Goal: Information Seeking & Learning: Learn about a topic

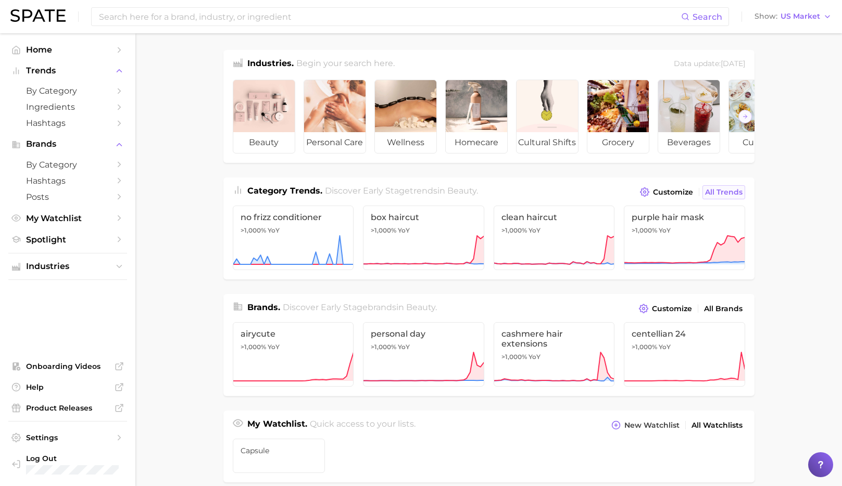
click at [729, 193] on span "All Trends" at bounding box center [723, 192] width 37 height 9
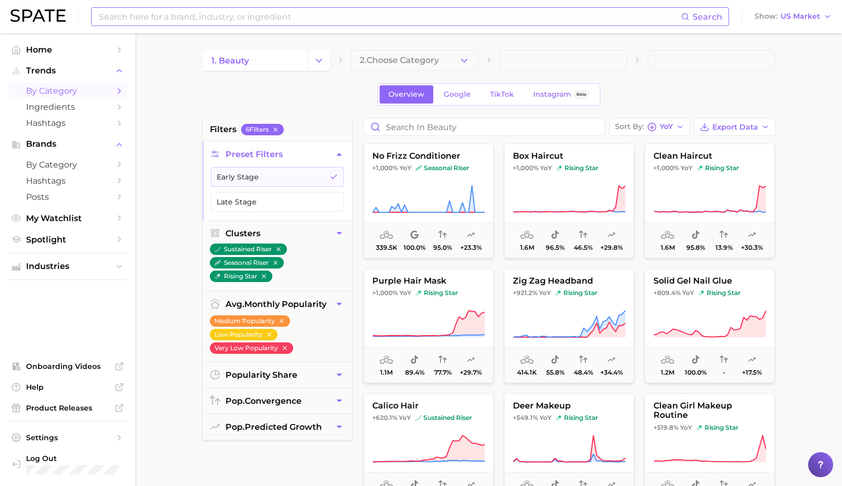
click at [180, 18] on input at bounding box center [389, 17] width 583 height 18
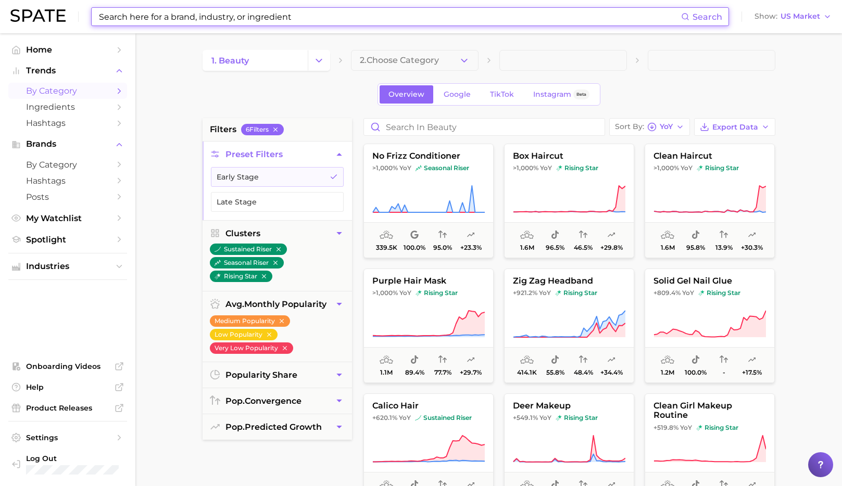
click at [180, 15] on input at bounding box center [389, 17] width 583 height 18
paste input "Scalp Reset Shampoo"
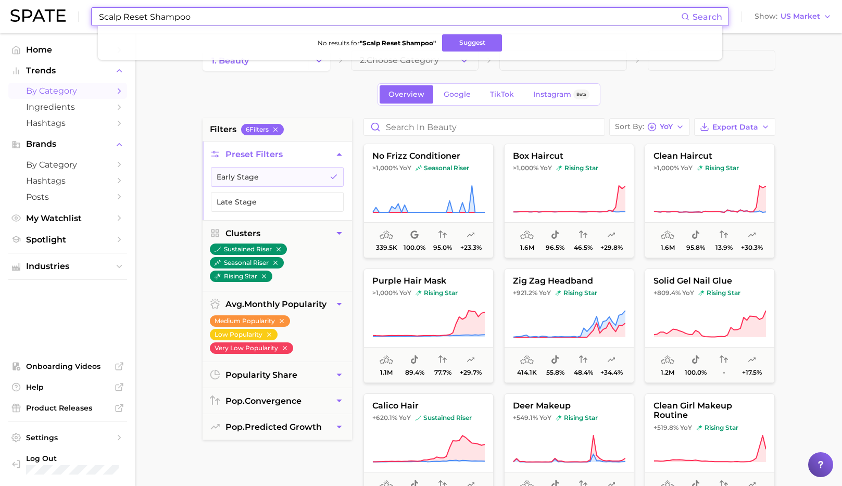
click at [146, 16] on input "Scalp Reset Shampoo" at bounding box center [389, 17] width 583 height 18
type input "Scalp Shampoo"
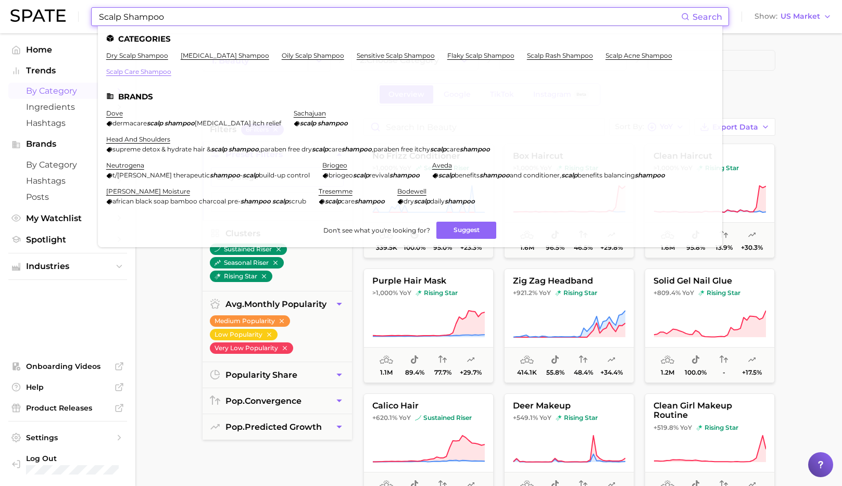
click at [155, 72] on link "scalp care shampoo" at bounding box center [138, 72] width 65 height 8
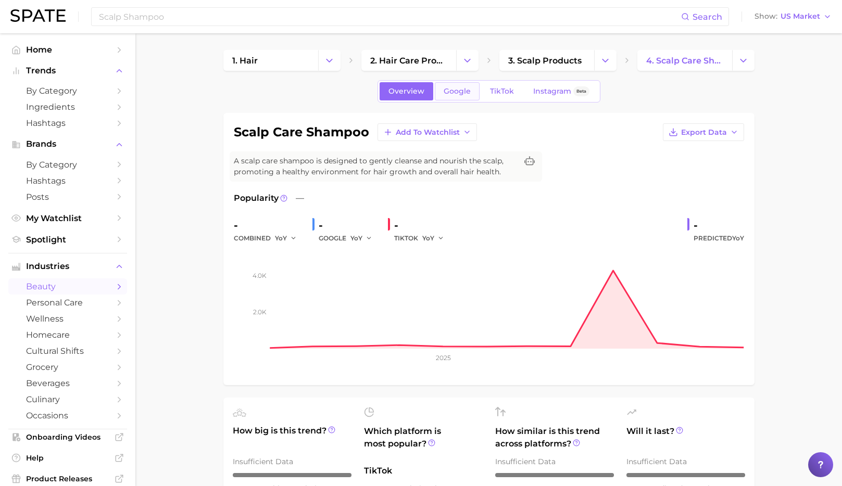
click at [459, 91] on span "Google" at bounding box center [457, 91] width 27 height 9
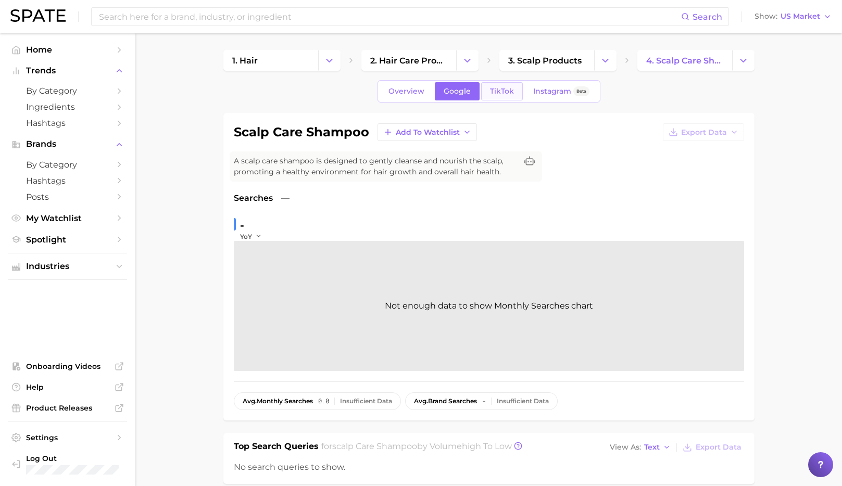
click at [490, 88] on span "TikTok" at bounding box center [502, 91] width 24 height 9
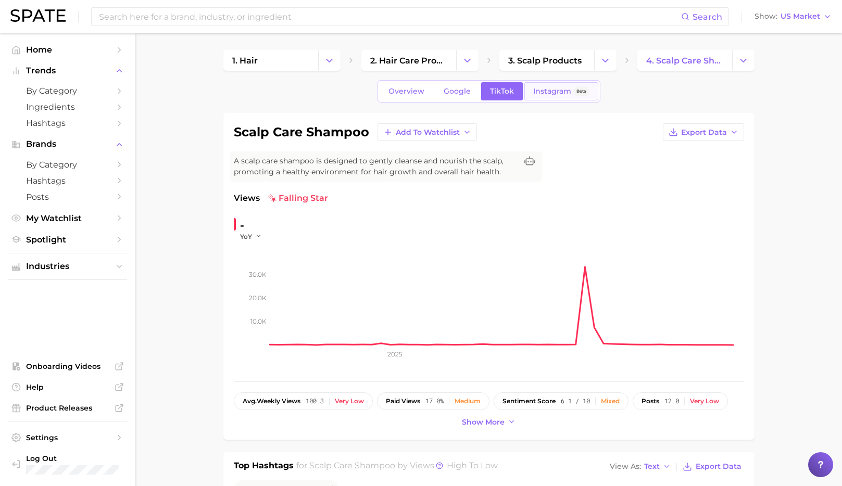
click at [533, 91] on span "Instagram" at bounding box center [552, 91] width 38 height 9
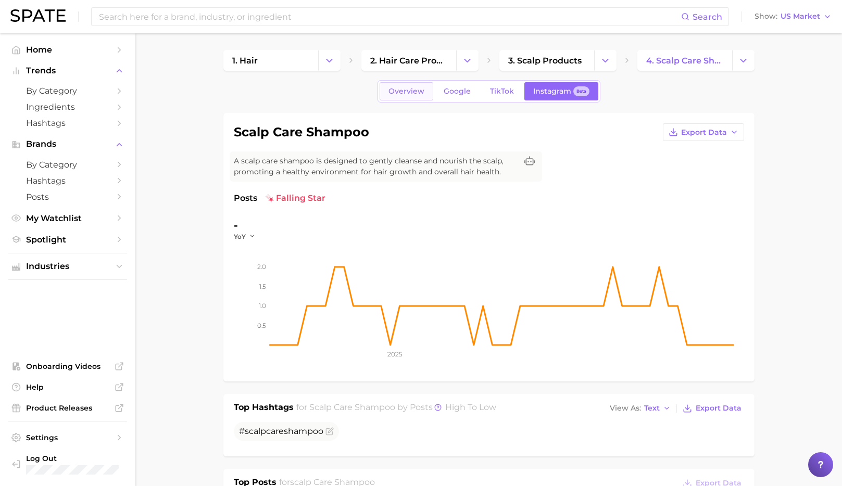
click at [409, 95] on span "Overview" at bounding box center [406, 91] width 36 height 9
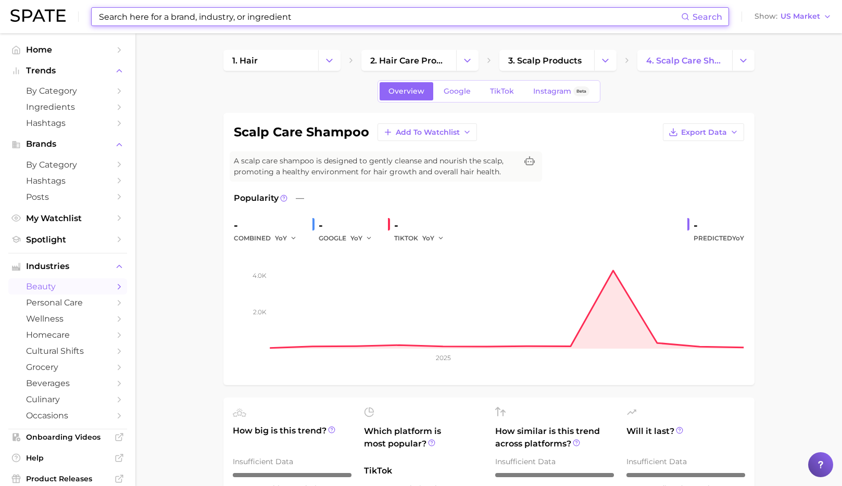
click at [243, 16] on input at bounding box center [389, 17] width 583 height 18
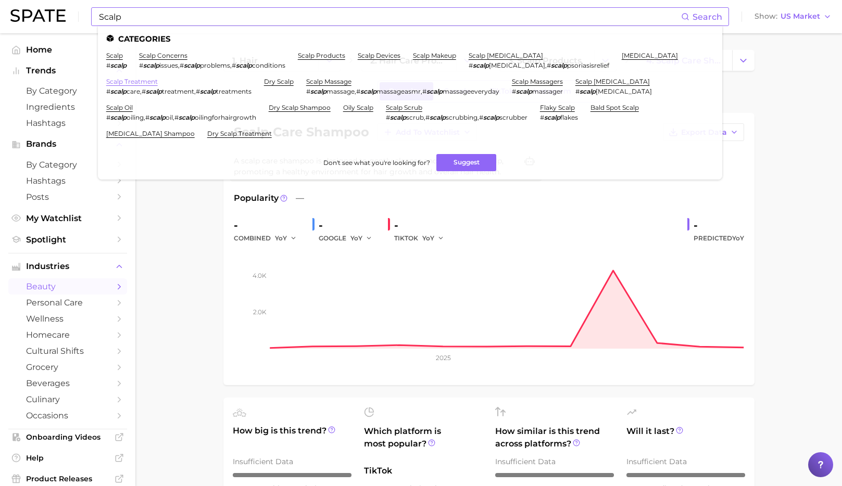
click at [154, 84] on link "scalp treatment" at bounding box center [132, 82] width 52 height 8
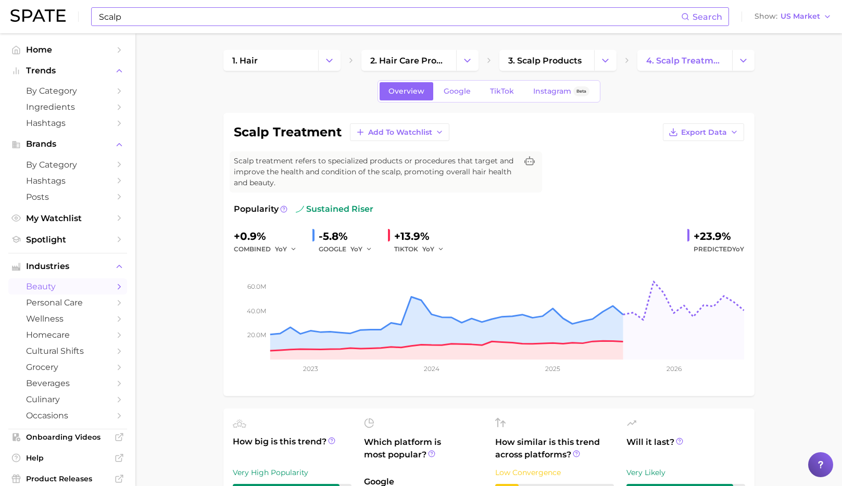
click at [168, 17] on input "Scalp" at bounding box center [389, 17] width 583 height 18
type input "S"
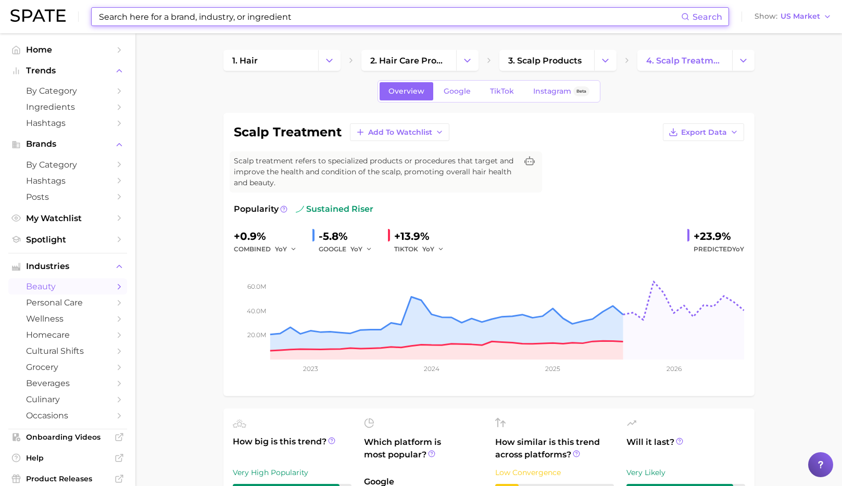
paste input "dae"
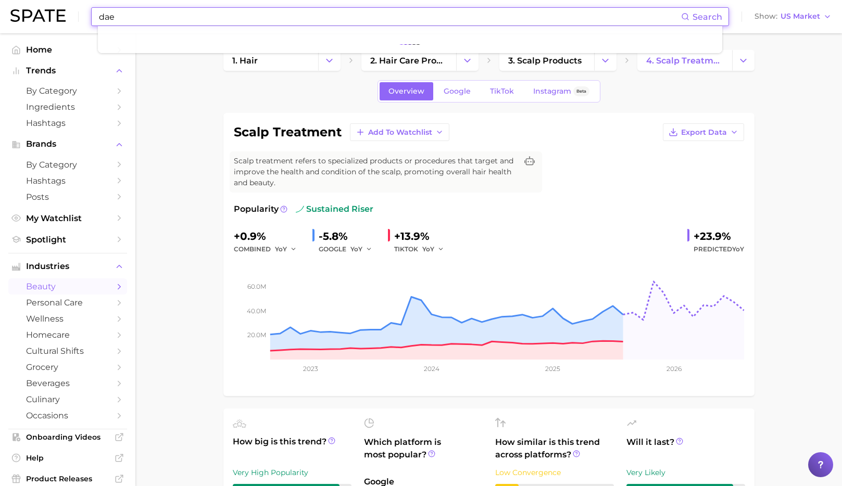
type input "dae"
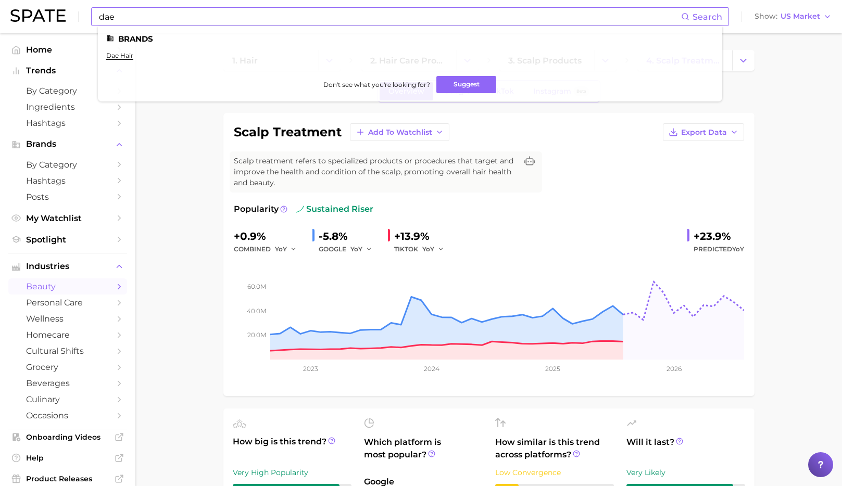
click at [122, 59] on ul "dae hair" at bounding box center [410, 60] width 608 height 16
click at [122, 55] on link "dae hair" at bounding box center [119, 56] width 27 height 8
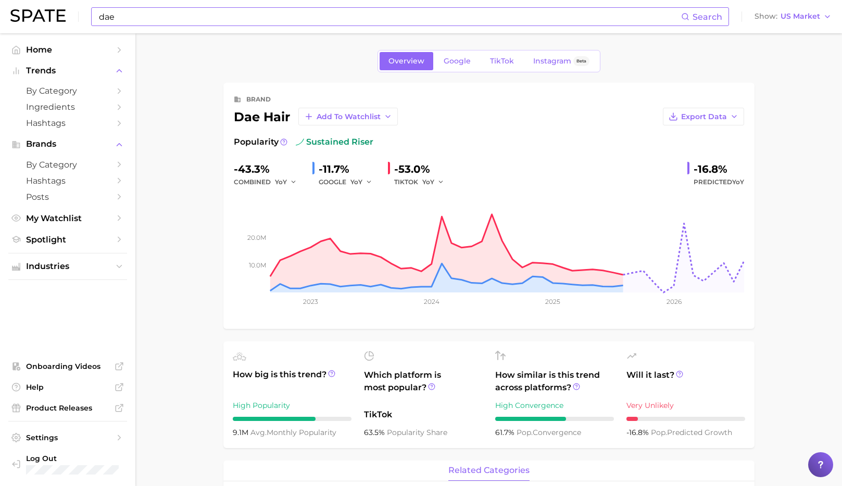
click at [255, 18] on input "dae" at bounding box center [389, 17] width 583 height 18
type input "d"
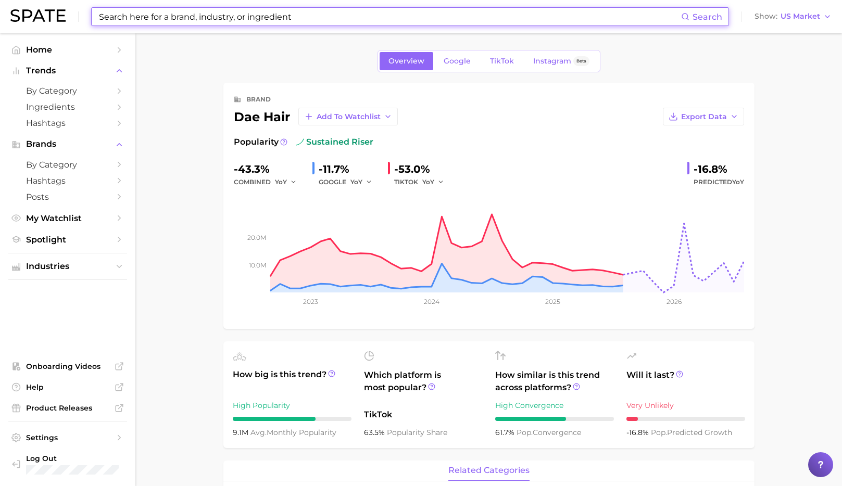
paste input "Gisou"
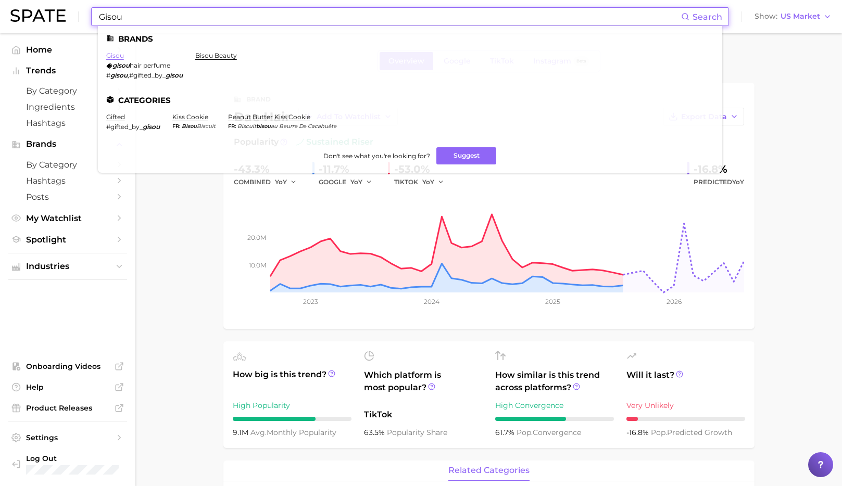
type input "Gisou"
click at [119, 57] on link "gisou" at bounding box center [115, 56] width 18 height 8
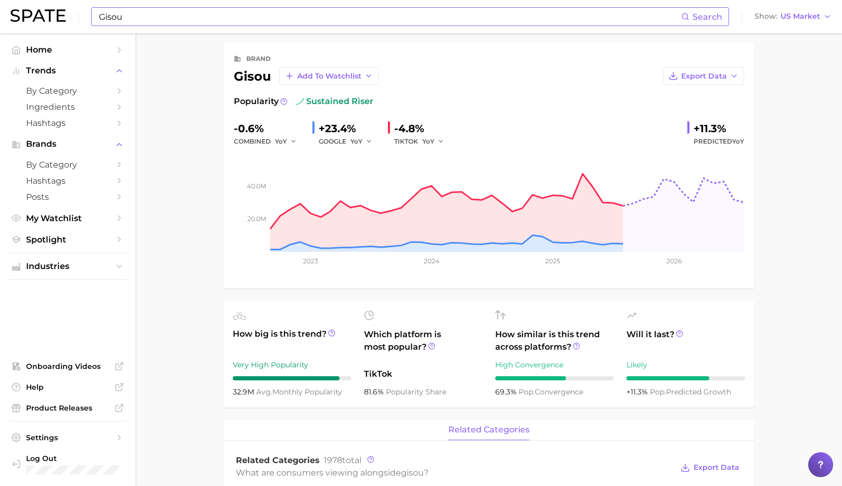
scroll to position [42, 0]
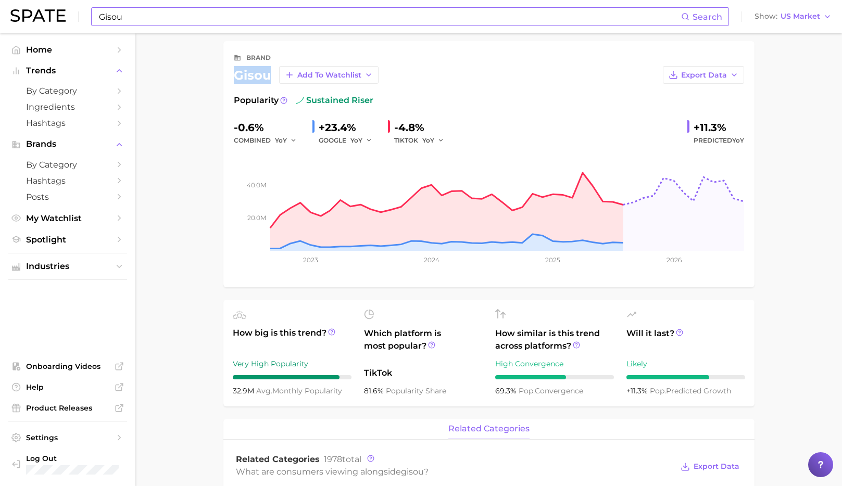
drag, startPoint x: 229, startPoint y: 77, endPoint x: 268, endPoint y: 71, distance: 39.5
click at [268, 71] on div "brand gisou Add to Watchlist Export Data Popularity sustained riser -0.6% combi…" at bounding box center [488, 164] width 531 height 246
copy div "gisou"
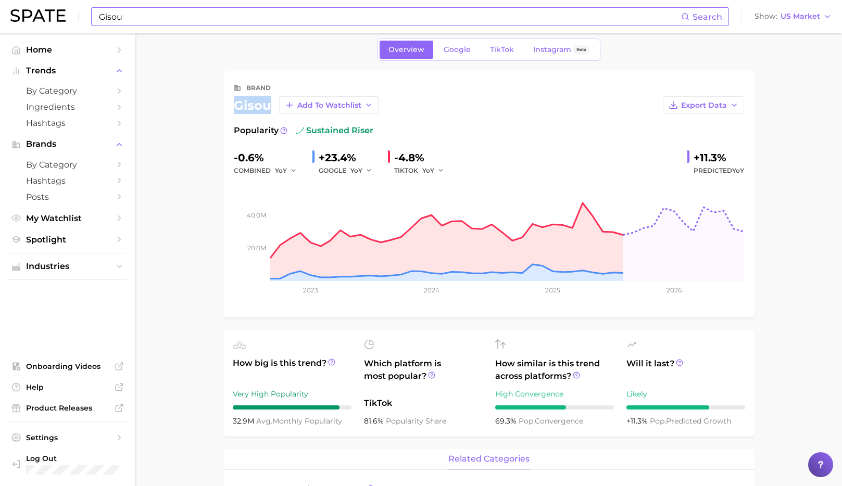
scroll to position [0, 0]
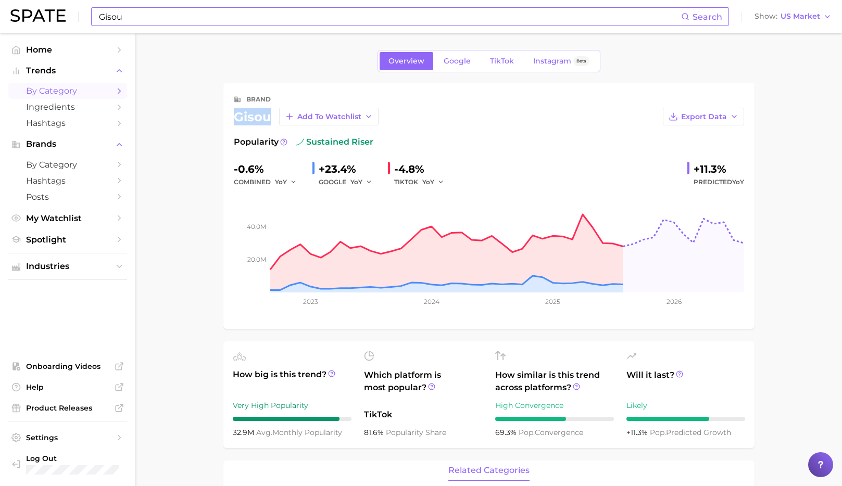
click at [66, 86] on span "by Category" at bounding box center [67, 91] width 83 height 10
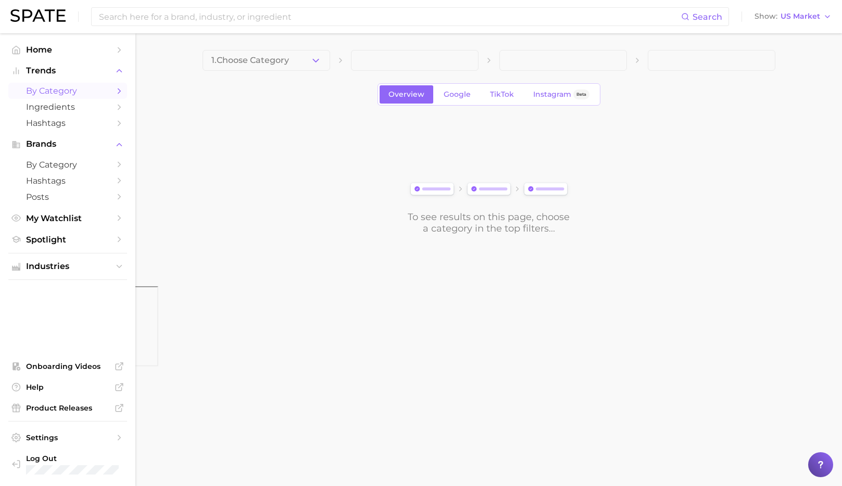
click at [395, 60] on span at bounding box center [415, 60] width 128 height 21
click at [450, 64] on span at bounding box center [415, 60] width 128 height 21
click at [417, 97] on span "Overview" at bounding box center [406, 94] width 36 height 9
click at [233, 21] on input at bounding box center [389, 17] width 583 height 18
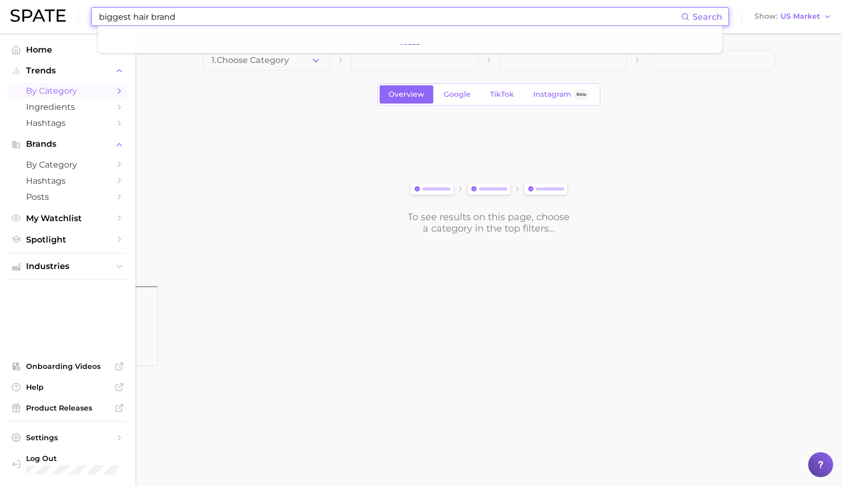
type input "biggest hair brand"
drag, startPoint x: 134, startPoint y: 20, endPoint x: 54, endPoint y: 33, distance: 81.2
click at [54, 33] on div "biggest hair brand Search No results for " biggest hair brand " Suggest Show US…" at bounding box center [420, 16] width 821 height 33
drag, startPoint x: 182, startPoint y: 14, endPoint x: 98, endPoint y: 14, distance: 83.3
click at [98, 14] on input "biggest hair brand" at bounding box center [389, 17] width 583 height 18
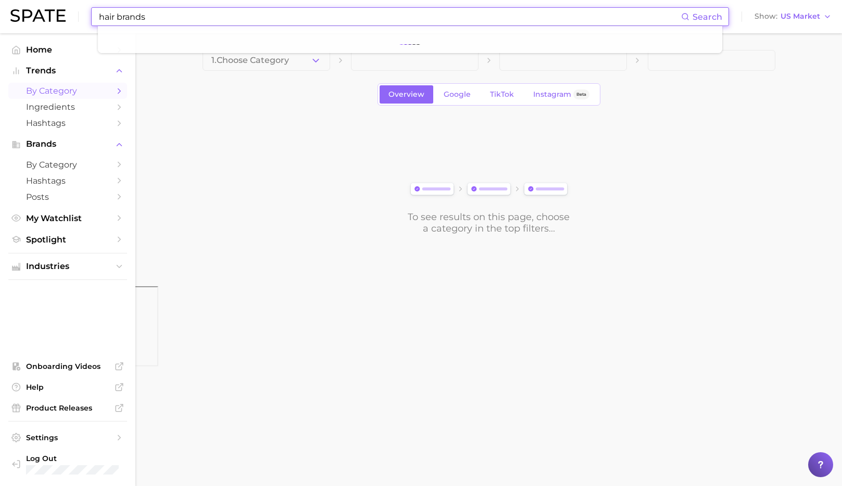
type input "hair brands"
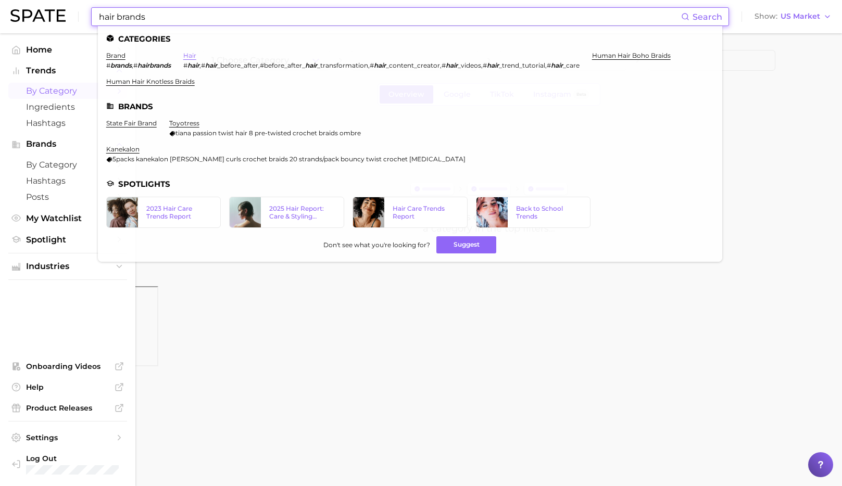
click at [194, 55] on link "hair" at bounding box center [189, 56] width 13 height 8
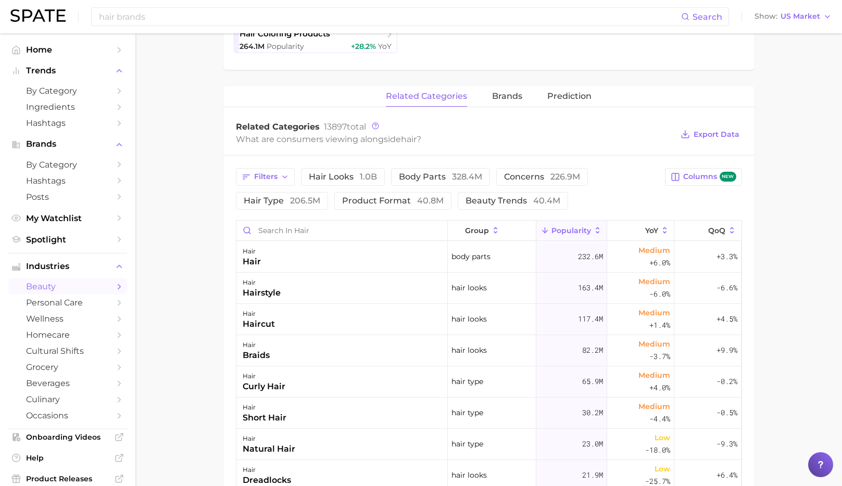
scroll to position [347, 0]
click at [40, 141] on span "Brands" at bounding box center [67, 144] width 83 height 9
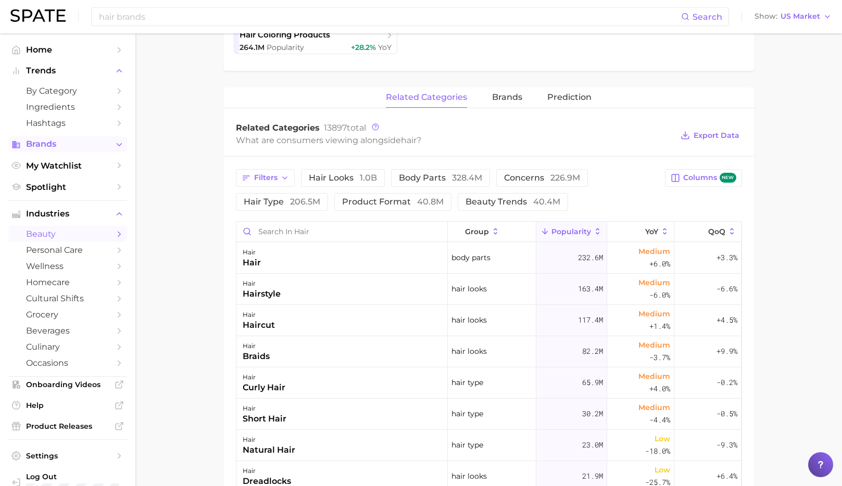
click at [116, 143] on icon "Sidebar" at bounding box center [119, 144] width 9 height 9
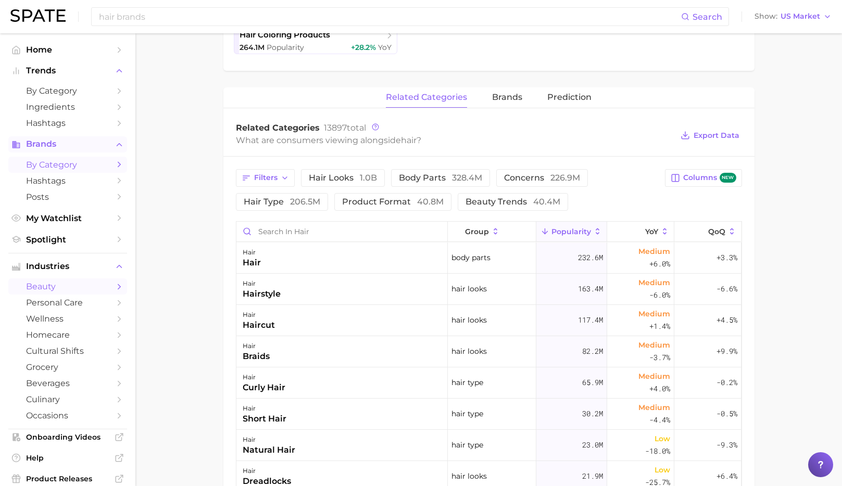
click at [121, 164] on icon "Sidebar" at bounding box center [119, 164] width 9 height 9
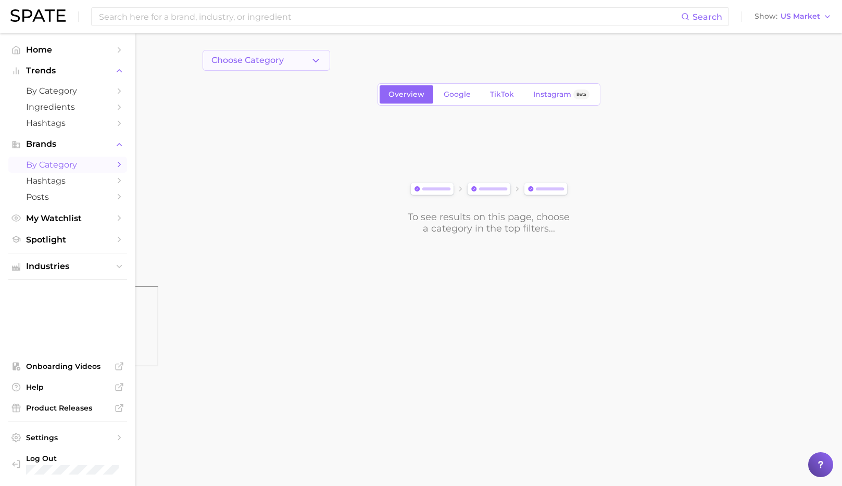
click at [218, 58] on span "Choose Category" at bounding box center [247, 60] width 72 height 9
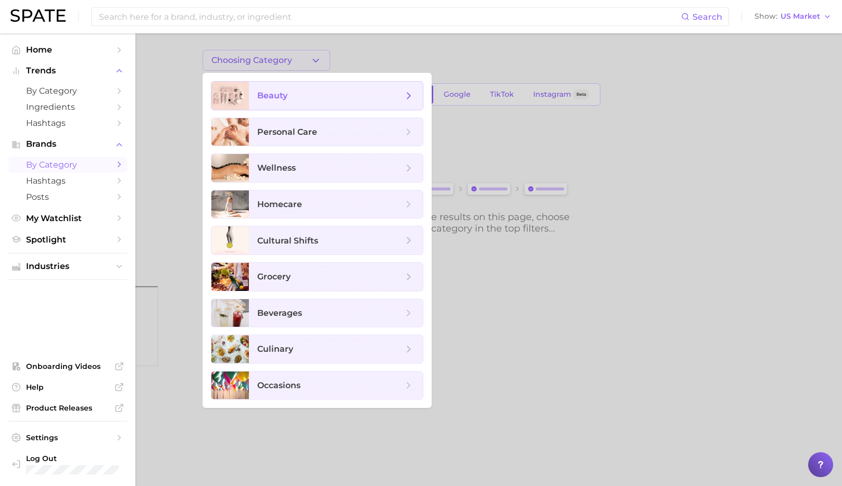
click at [357, 96] on span "beauty" at bounding box center [330, 95] width 146 height 11
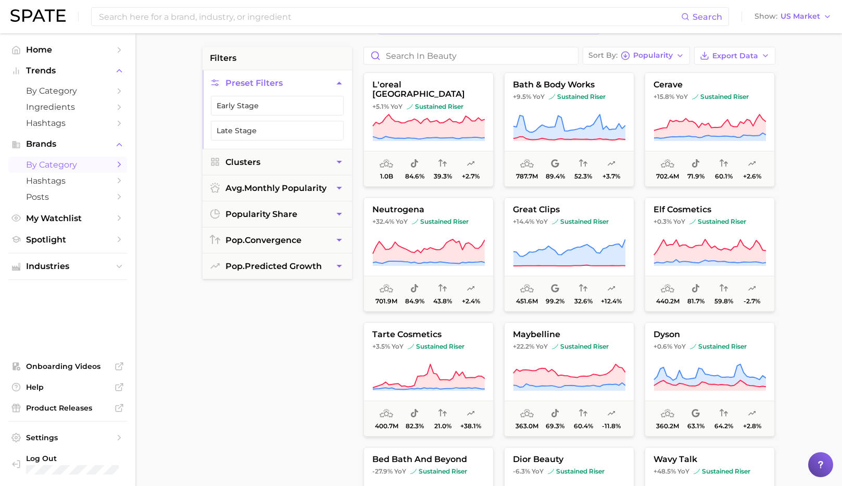
scroll to position [73, 0]
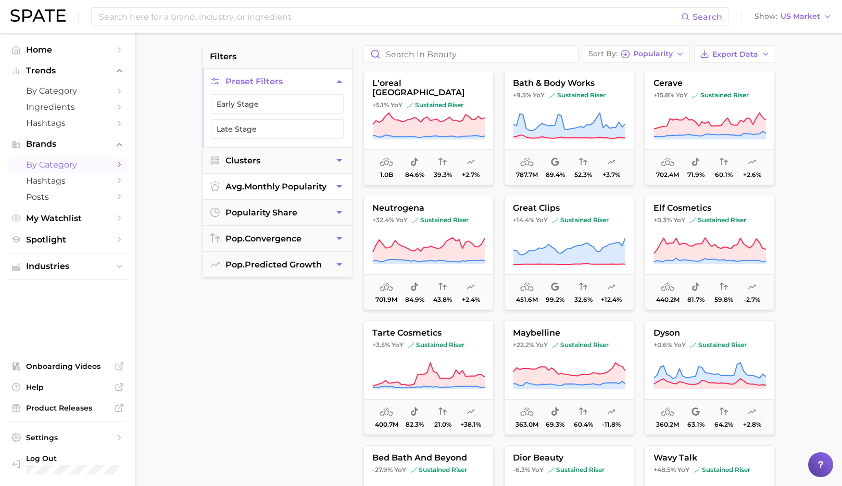
click at [334, 184] on icon "button" at bounding box center [339, 186] width 11 height 11
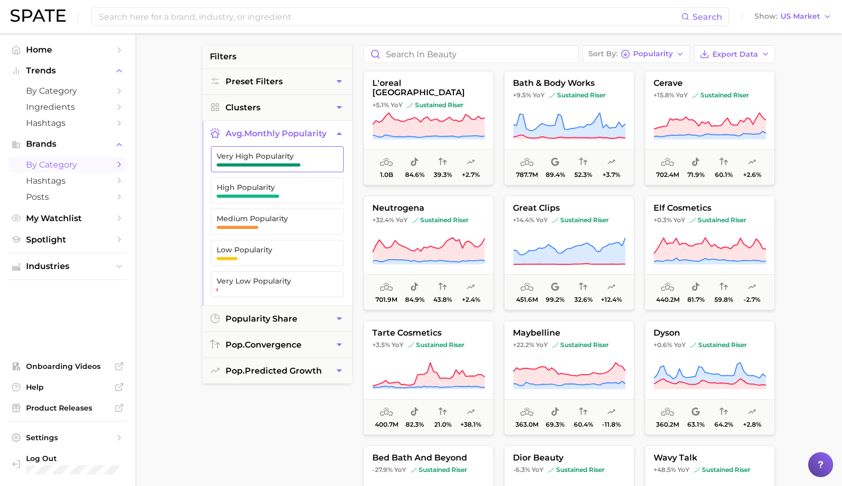
click at [305, 167] on button "Very High Popularity" at bounding box center [277, 159] width 133 height 26
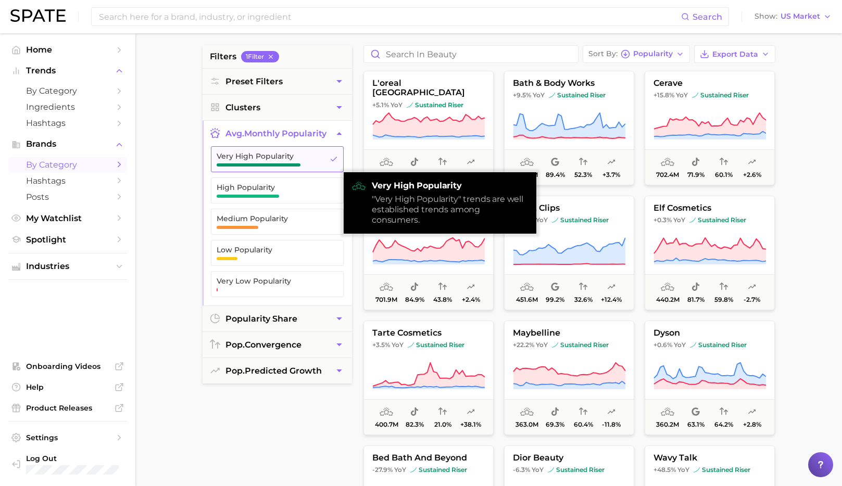
click at [327, 160] on button "Very High Popularity" at bounding box center [277, 159] width 133 height 26
click at [328, 160] on button "Very High Popularity" at bounding box center [277, 159] width 133 height 26
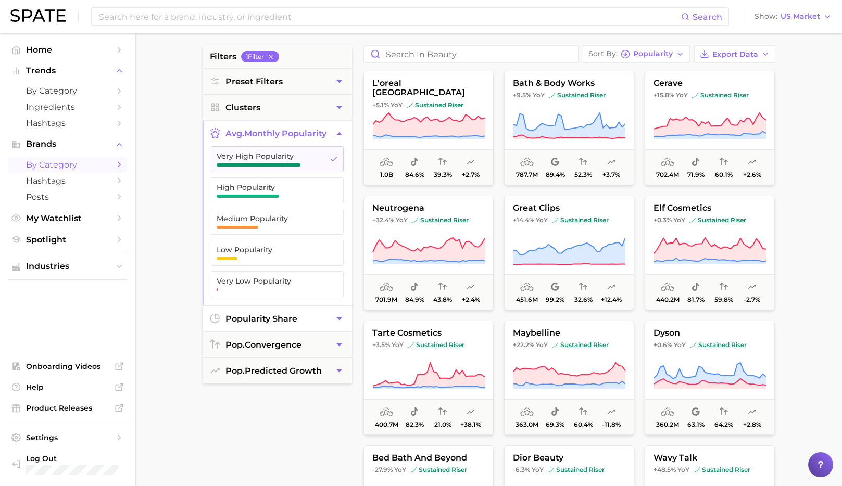
click at [318, 318] on button "popularity share" at bounding box center [277, 319] width 149 height 26
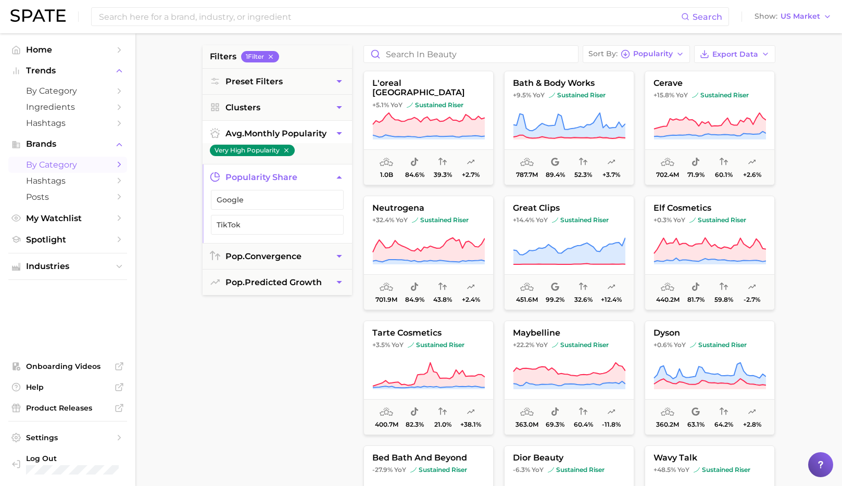
click at [339, 131] on icon "button" at bounding box center [339, 133] width 11 height 11
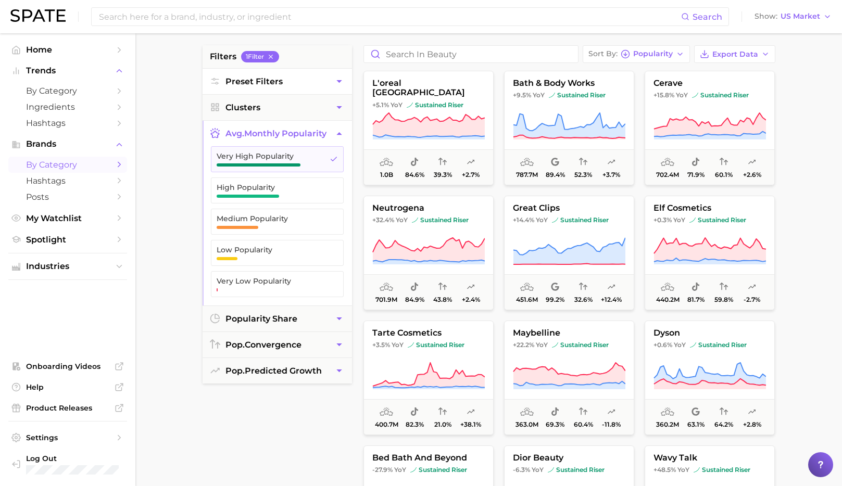
click at [308, 85] on button "Preset Filters" at bounding box center [277, 82] width 149 height 26
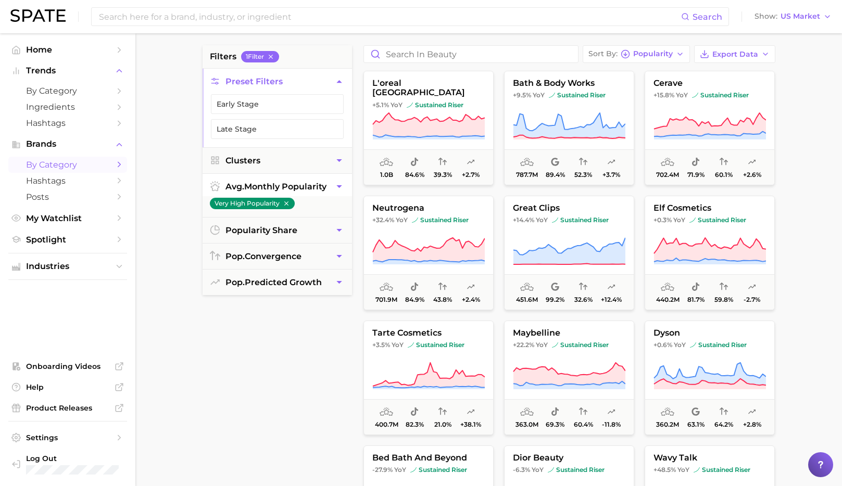
click at [308, 85] on button "Preset Filters" at bounding box center [277, 82] width 149 height 26
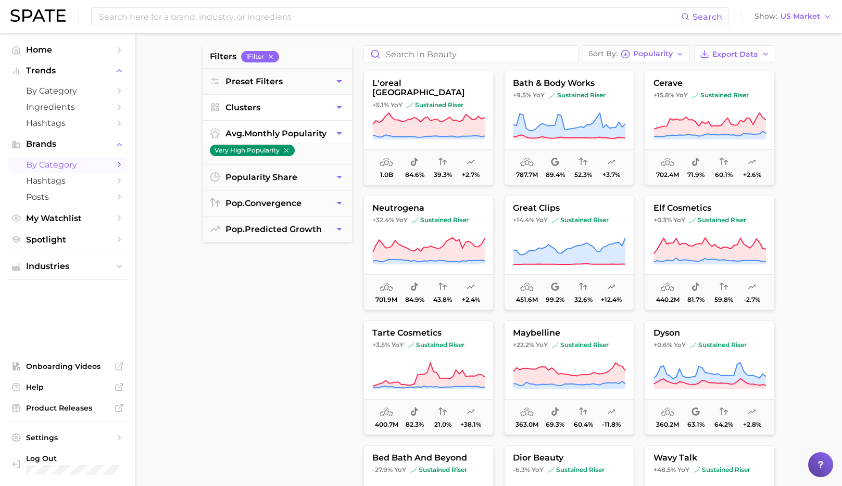
click at [316, 111] on button "Clusters" at bounding box center [277, 108] width 149 height 26
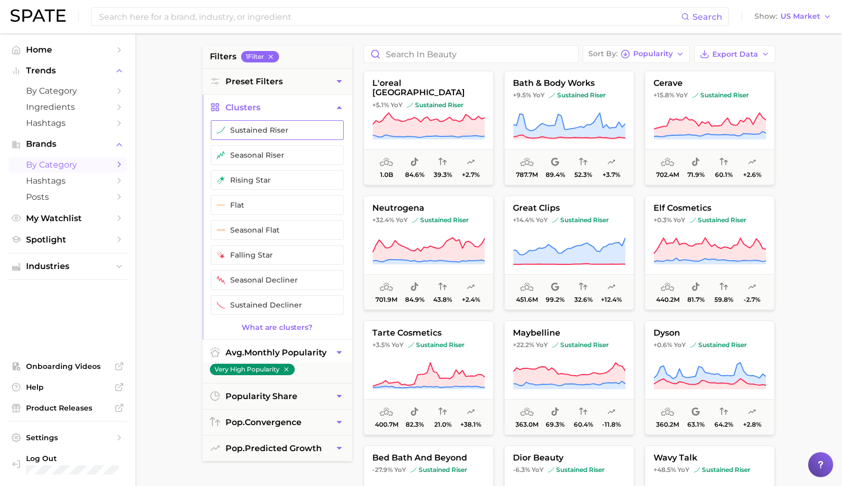
click at [311, 125] on button "sustained riser" at bounding box center [277, 130] width 133 height 20
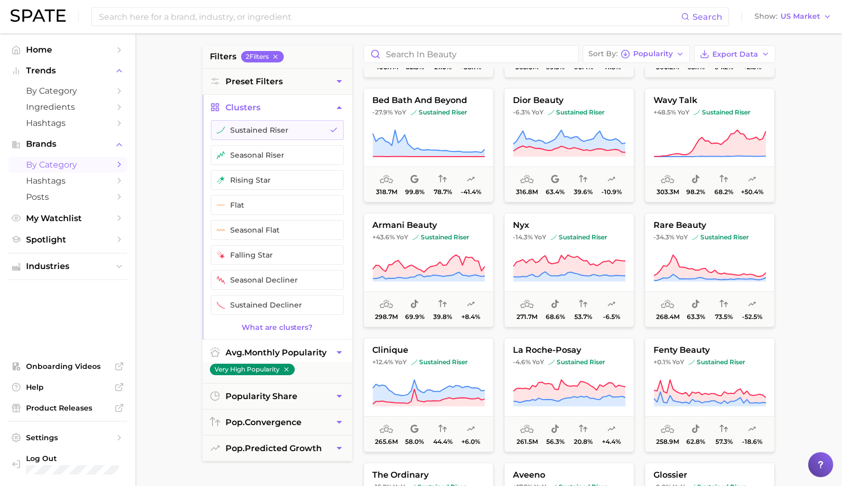
scroll to position [362, 0]
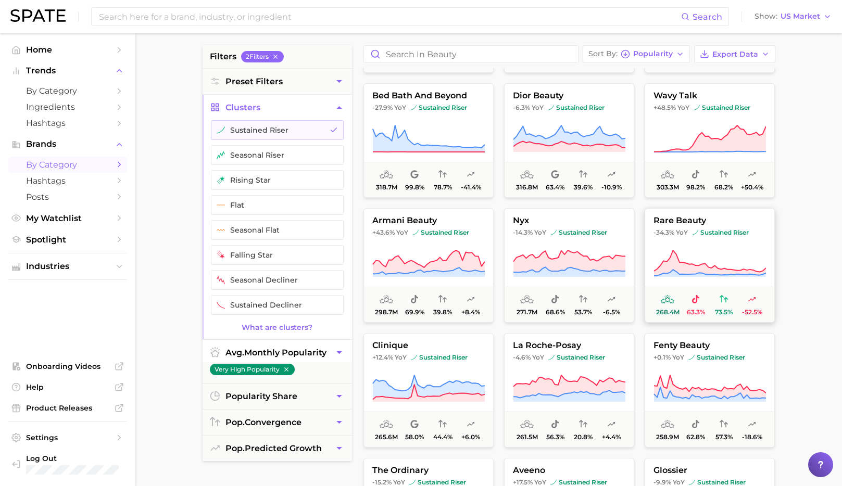
click at [736, 259] on icon at bounding box center [709, 263] width 112 height 29
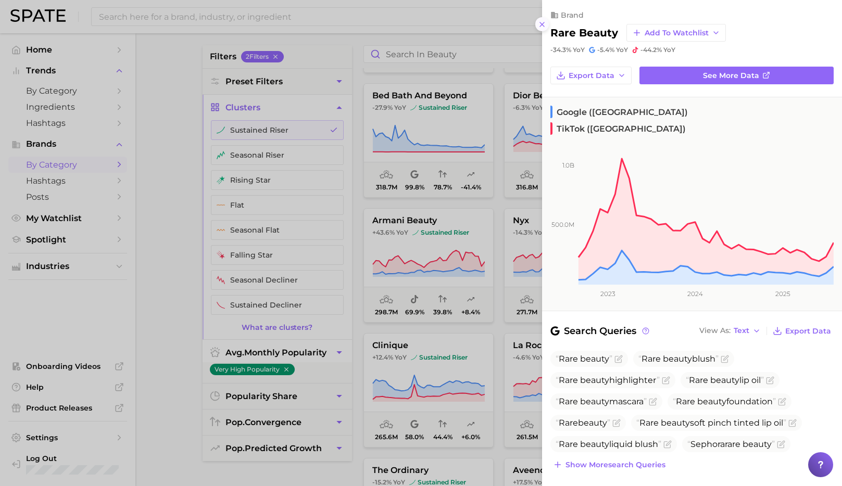
click at [542, 23] on icon at bounding box center [542, 24] width 8 height 8
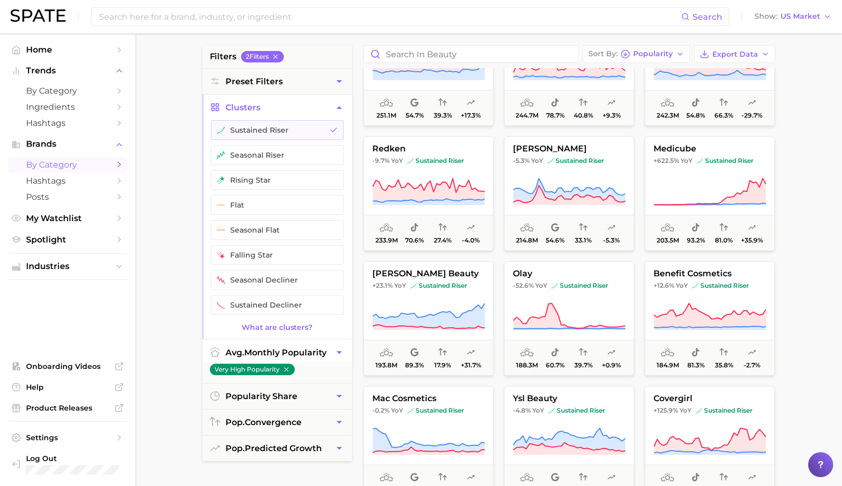
scroll to position [811, 0]
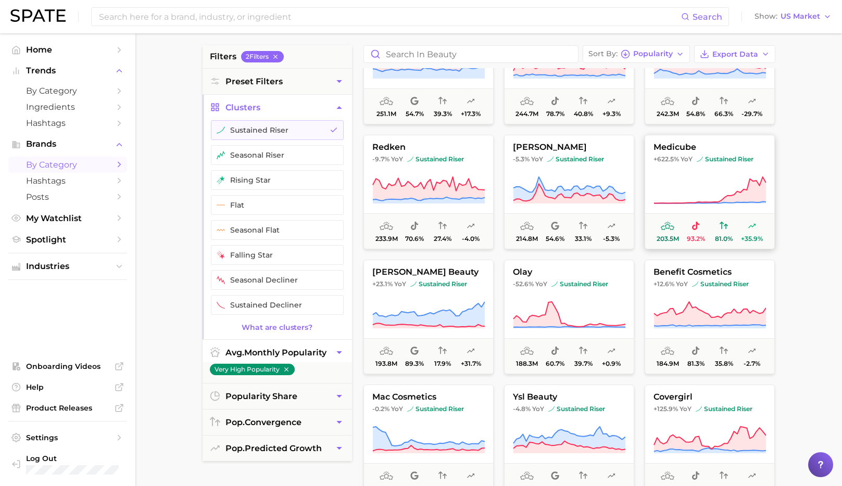
click at [733, 176] on icon at bounding box center [709, 190] width 112 height 29
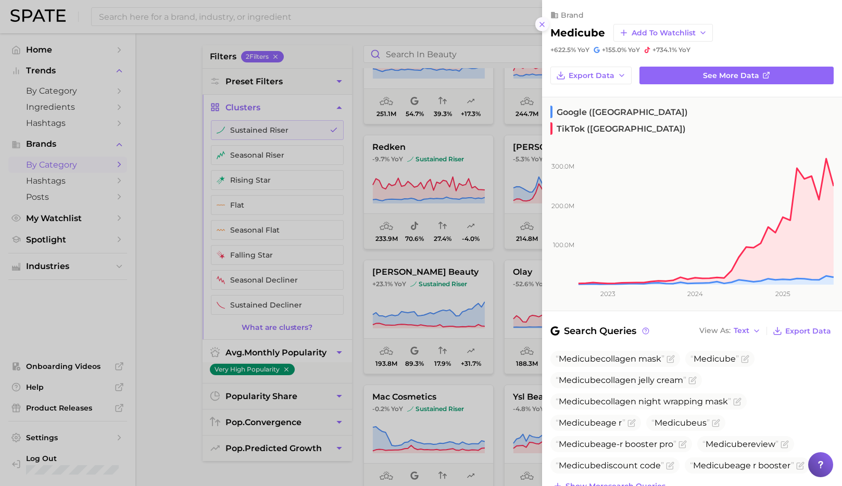
click at [541, 23] on line at bounding box center [542, 24] width 4 height 4
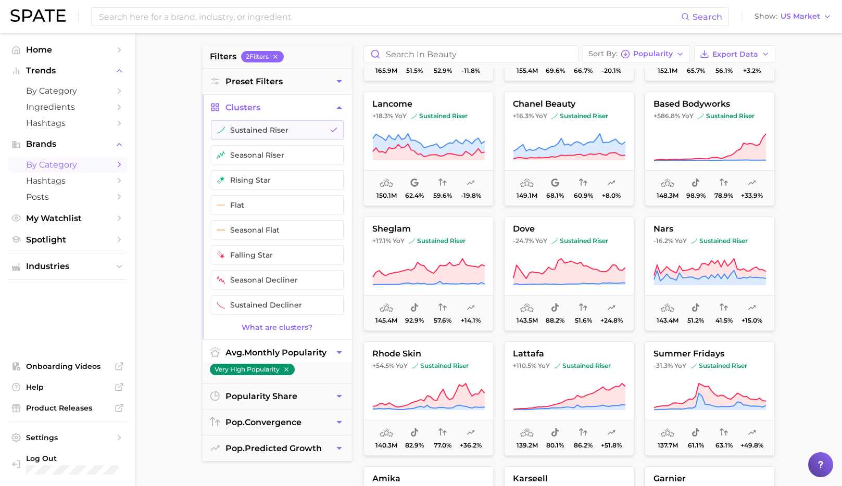
scroll to position [1353, 0]
click at [688, 125] on button "based bodyworks +586.8% YoY sustained riser 148.3m 98.9% 78.9% +33.9%" at bounding box center [710, 149] width 130 height 115
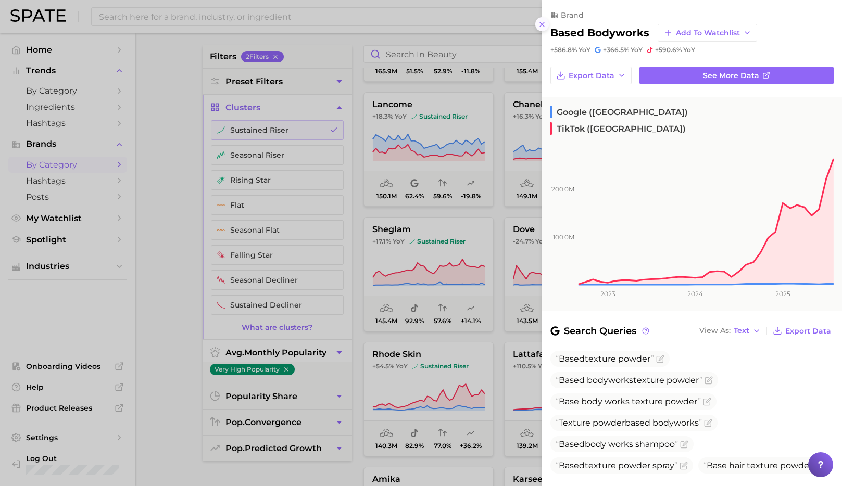
click at [544, 27] on line at bounding box center [542, 24] width 4 height 4
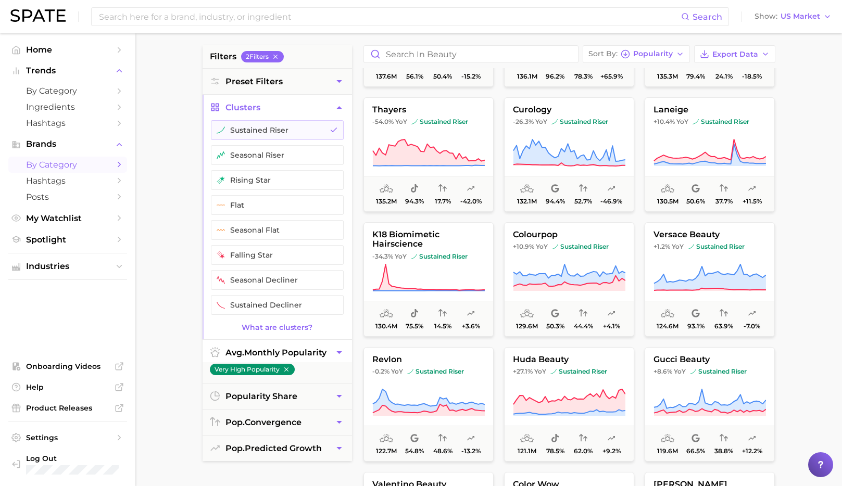
scroll to position [1848, 0]
click at [406, 254] on span "YoY" at bounding box center [401, 256] width 12 height 8
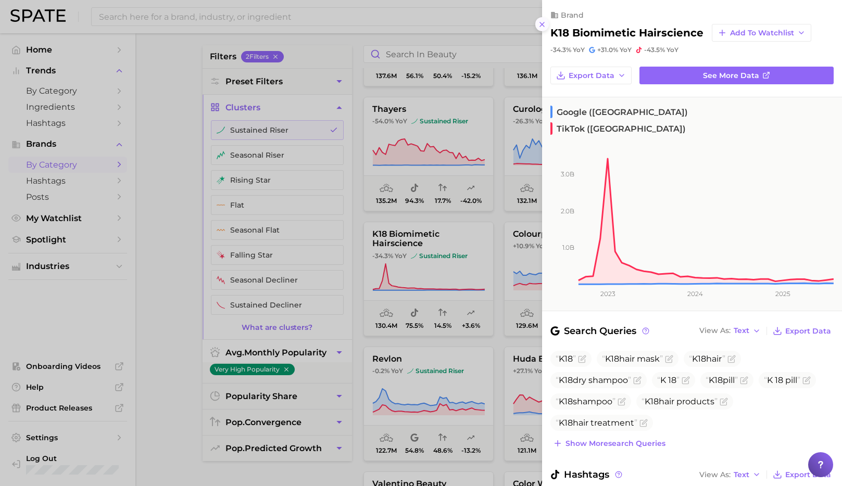
click at [545, 26] on icon at bounding box center [542, 24] width 8 height 8
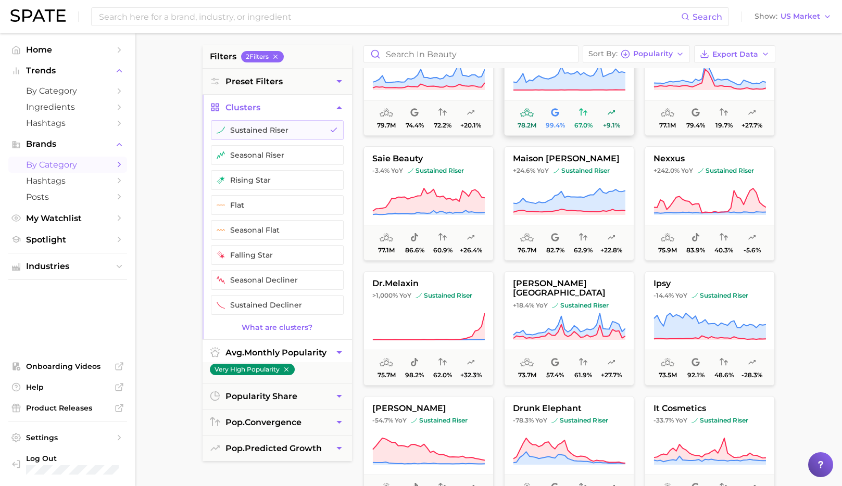
scroll to position [3299, 0]
click at [183, 12] on input at bounding box center [389, 17] width 583 height 18
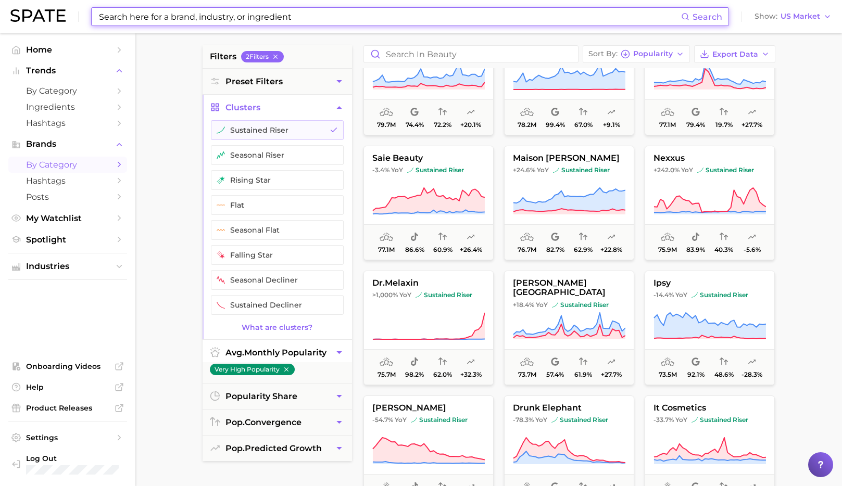
paste input "[GEOGRAPHIC_DATA]"
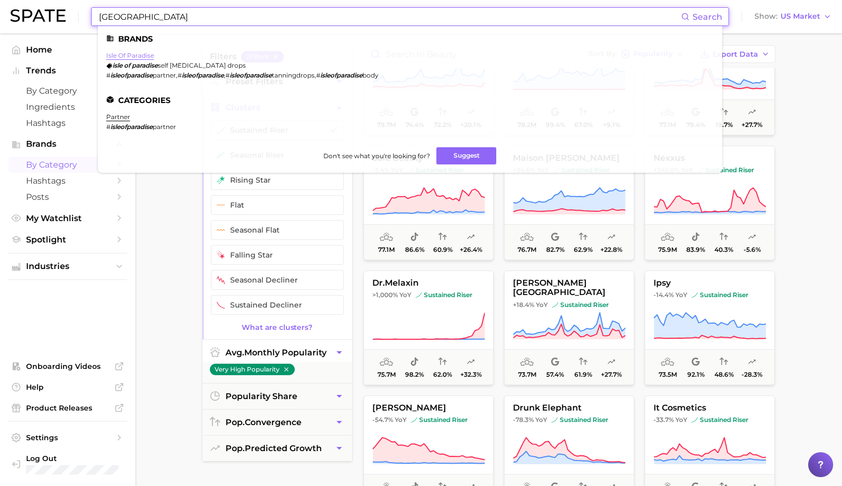
type input "[GEOGRAPHIC_DATA]"
click at [137, 58] on link "isle of paradise" at bounding box center [130, 56] width 48 height 8
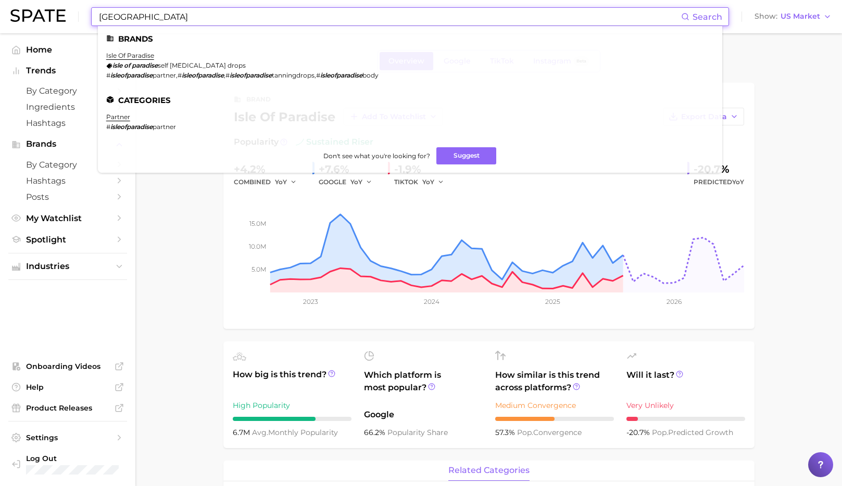
click at [153, 20] on input "[GEOGRAPHIC_DATA]" at bounding box center [389, 17] width 583 height 18
drag, startPoint x: 175, startPoint y: 18, endPoint x: 96, endPoint y: 19, distance: 79.7
click at [96, 19] on div "[GEOGRAPHIC_DATA] Search Brands isle of paradise isle of paradise self [MEDICAL…" at bounding box center [410, 16] width 638 height 19
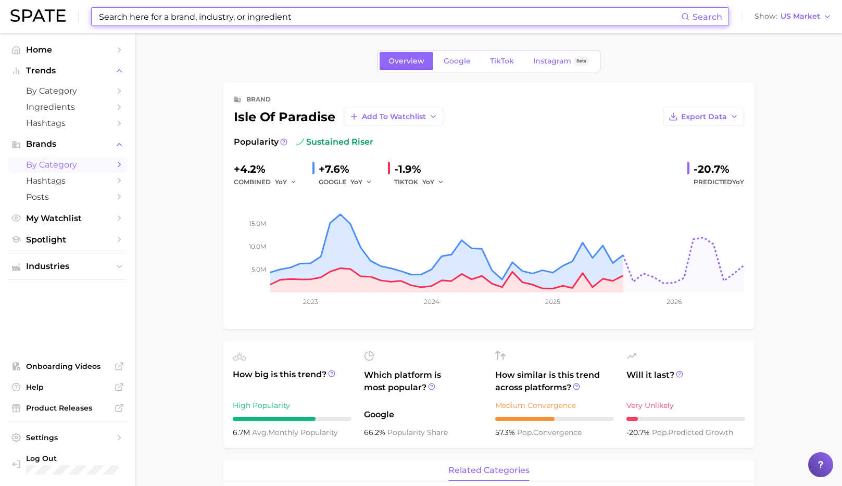
click at [103, 162] on span "by Category" at bounding box center [67, 165] width 83 height 10
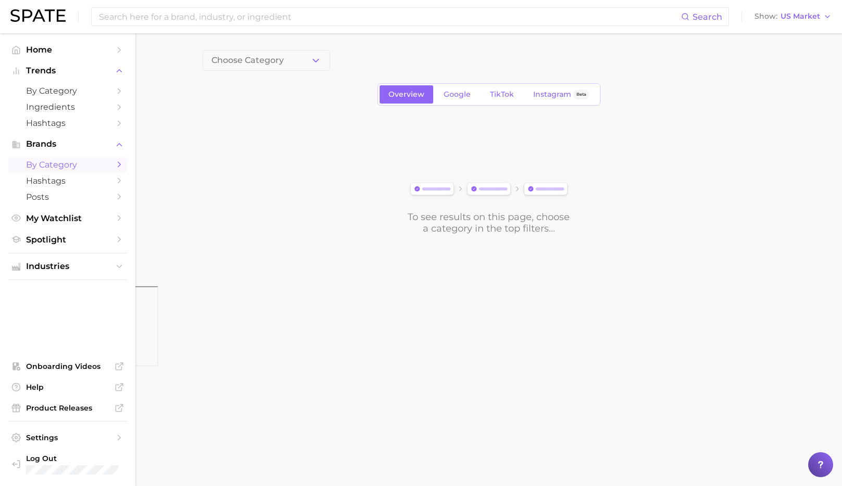
click at [119, 162] on icon "Sidebar" at bounding box center [119, 164] width 9 height 9
click at [231, 59] on span "Choose Category" at bounding box center [247, 60] width 72 height 9
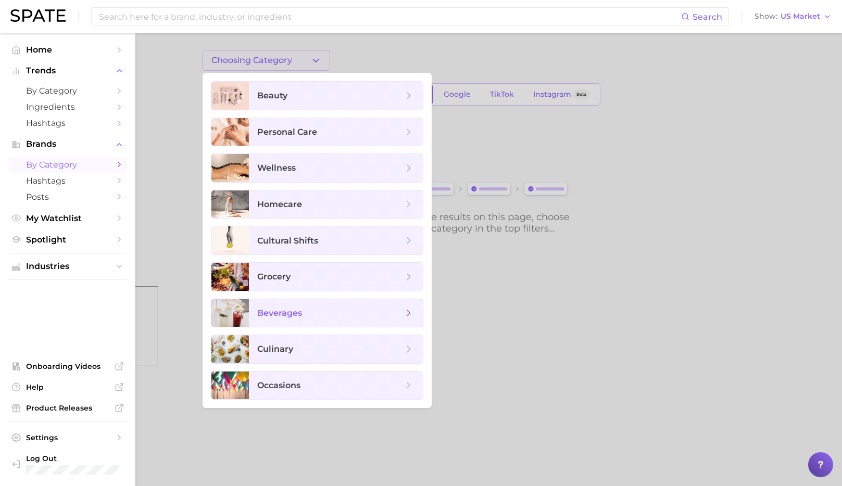
click at [357, 320] on span "beverages" at bounding box center [336, 313] width 174 height 28
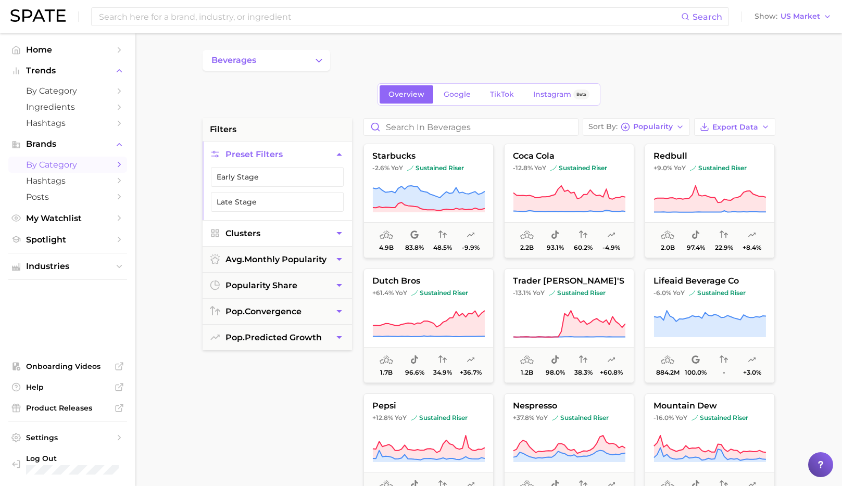
click at [332, 232] on button "Clusters" at bounding box center [277, 234] width 149 height 26
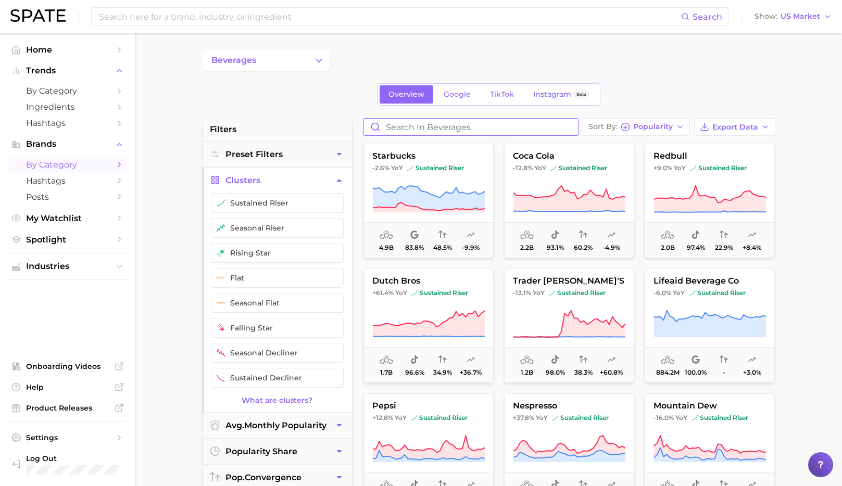
click at [511, 126] on input "Search in beverages" at bounding box center [471, 127] width 214 height 17
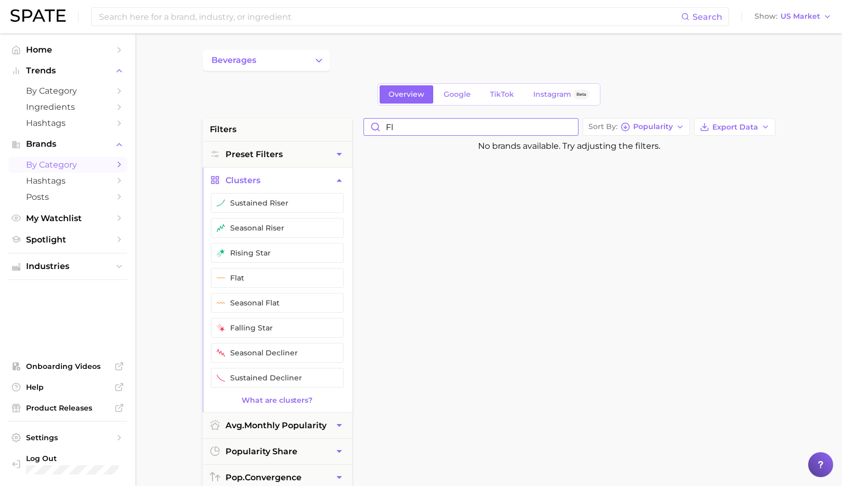
type input "f"
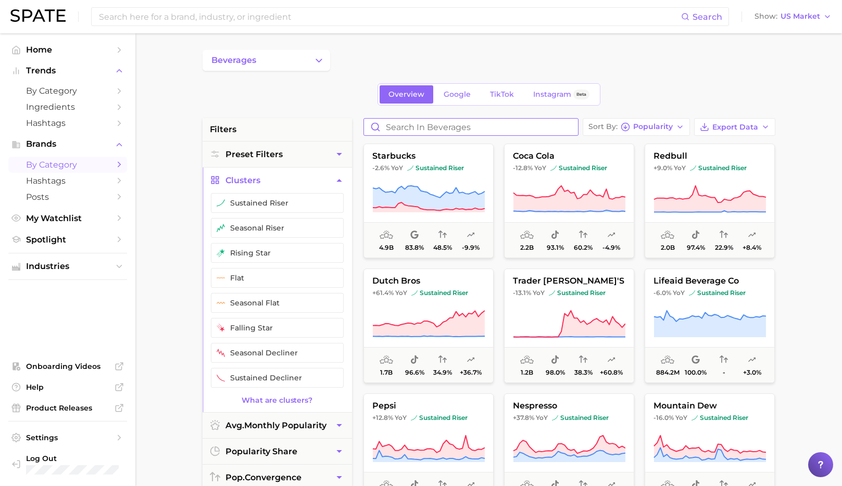
type input "a"
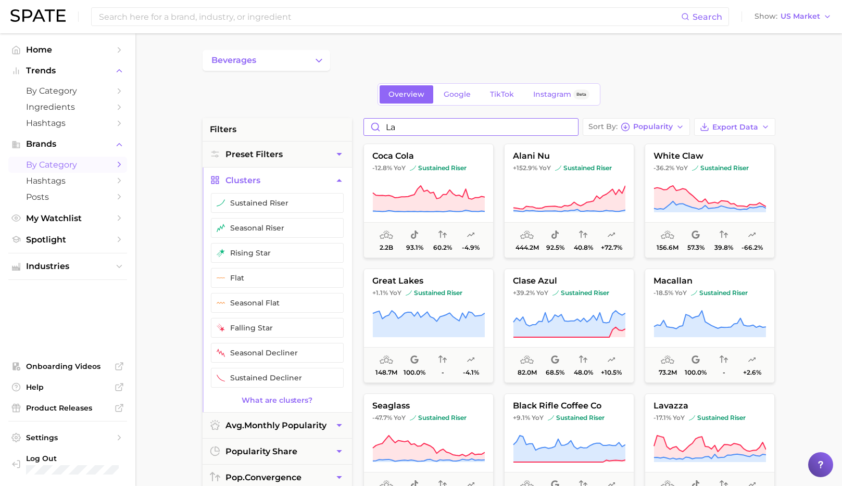
type input "l"
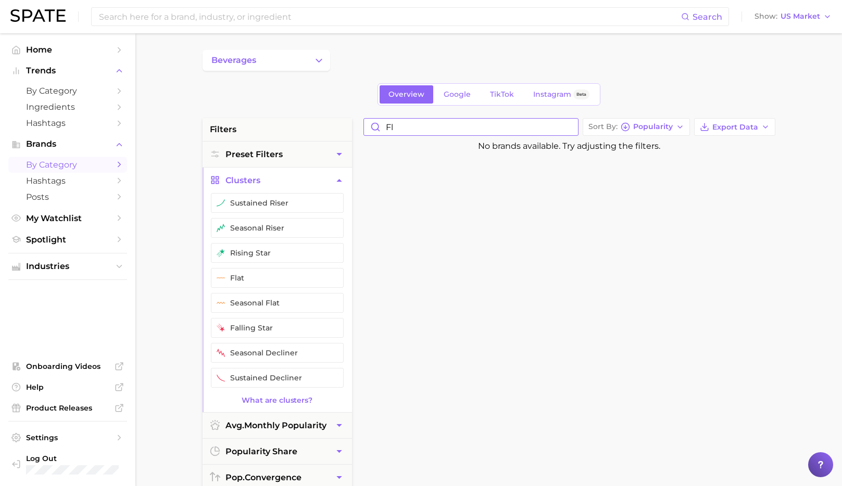
type input "f"
type input "a"
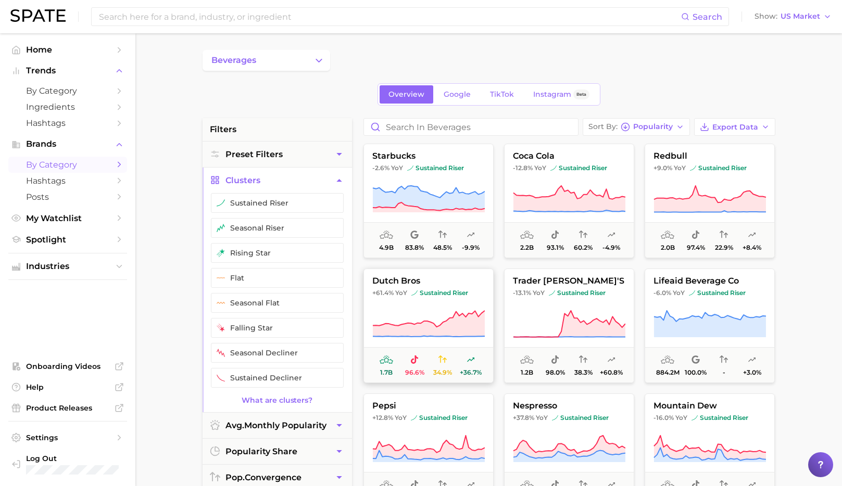
click at [458, 331] on icon at bounding box center [428, 324] width 112 height 26
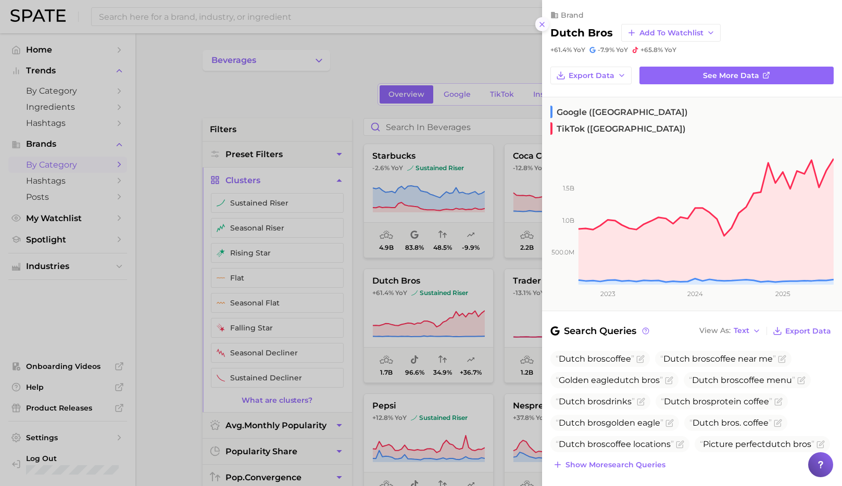
click at [543, 28] on icon at bounding box center [542, 24] width 8 height 8
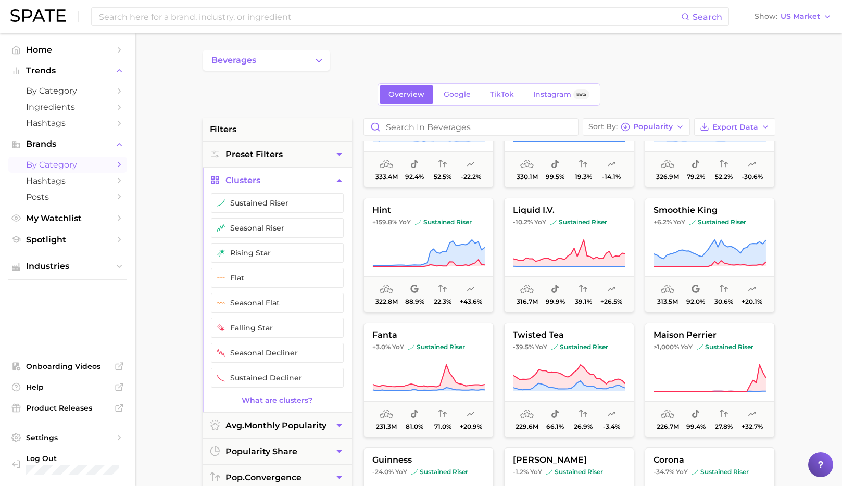
scroll to position [700, 0]
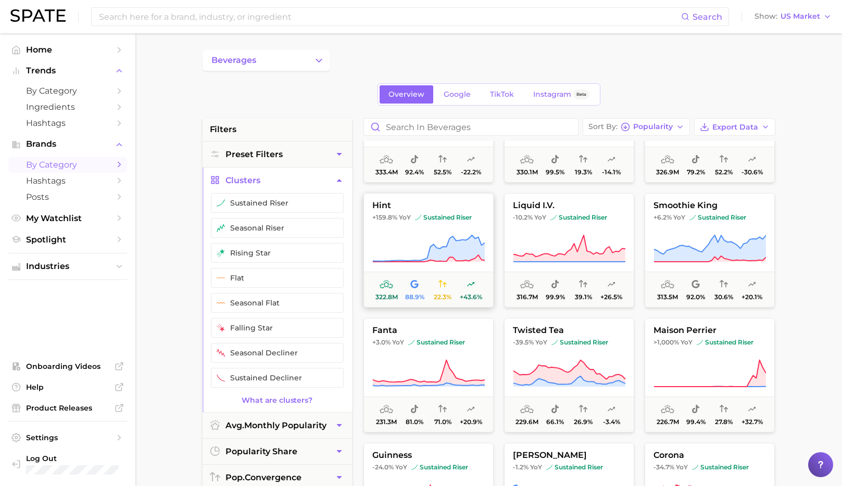
click at [411, 243] on icon at bounding box center [428, 248] width 112 height 29
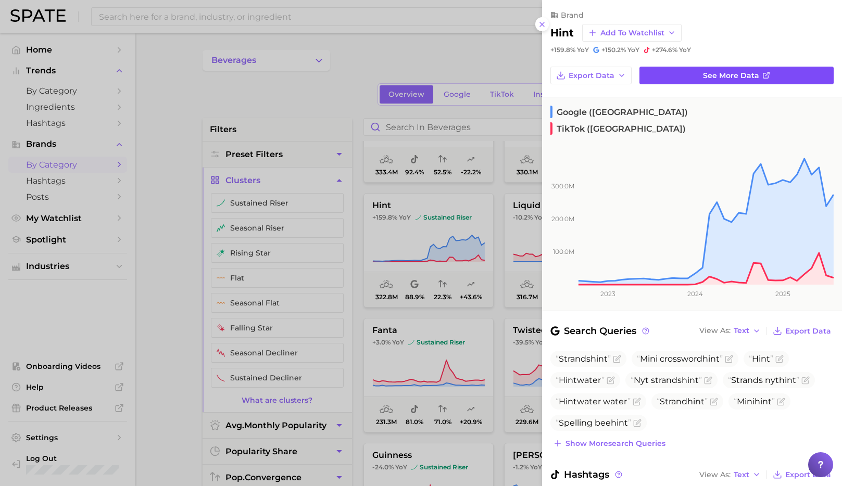
click at [670, 73] on link "See more data" at bounding box center [736, 76] width 194 height 18
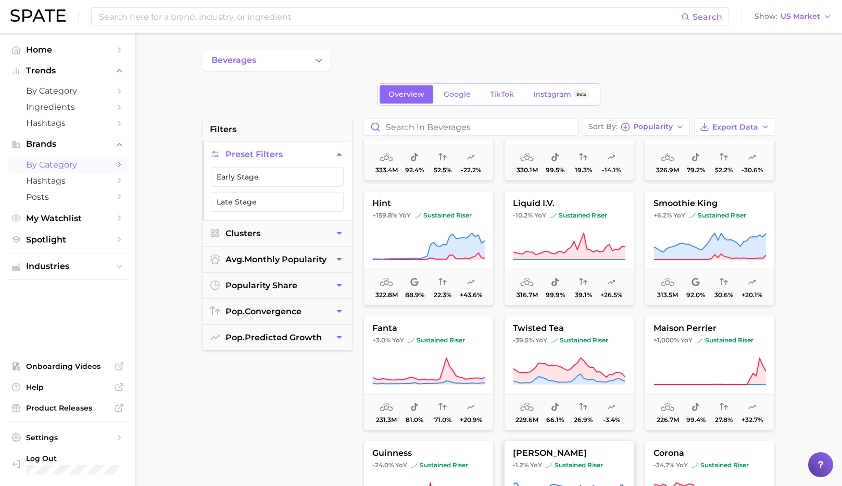
scroll to position [702, 0]
click at [685, 209] on button "smoothie king +6.2% YoY sustained riser 313.5m 92.0% 30.6% +20.1%" at bounding box center [710, 248] width 130 height 115
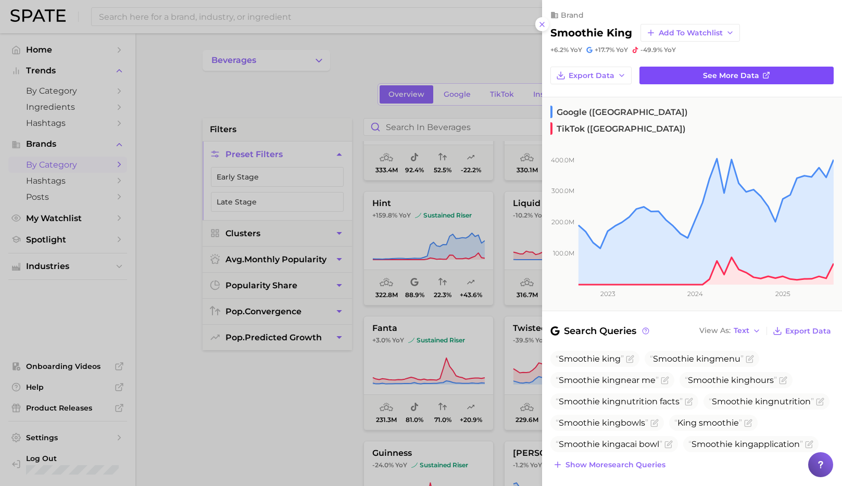
click at [723, 74] on span "See more data" at bounding box center [731, 75] width 56 height 9
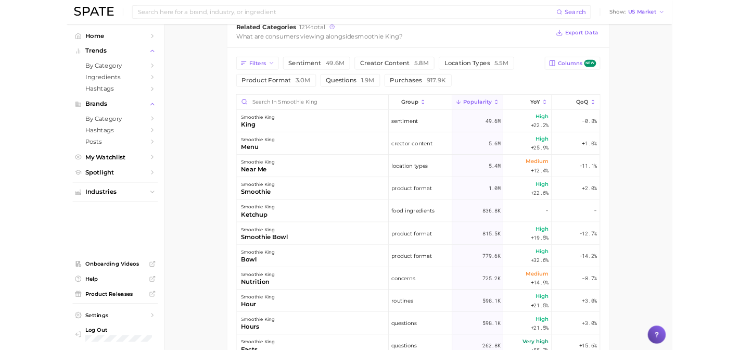
scroll to position [495, 0]
